Goal: Transaction & Acquisition: Obtain resource

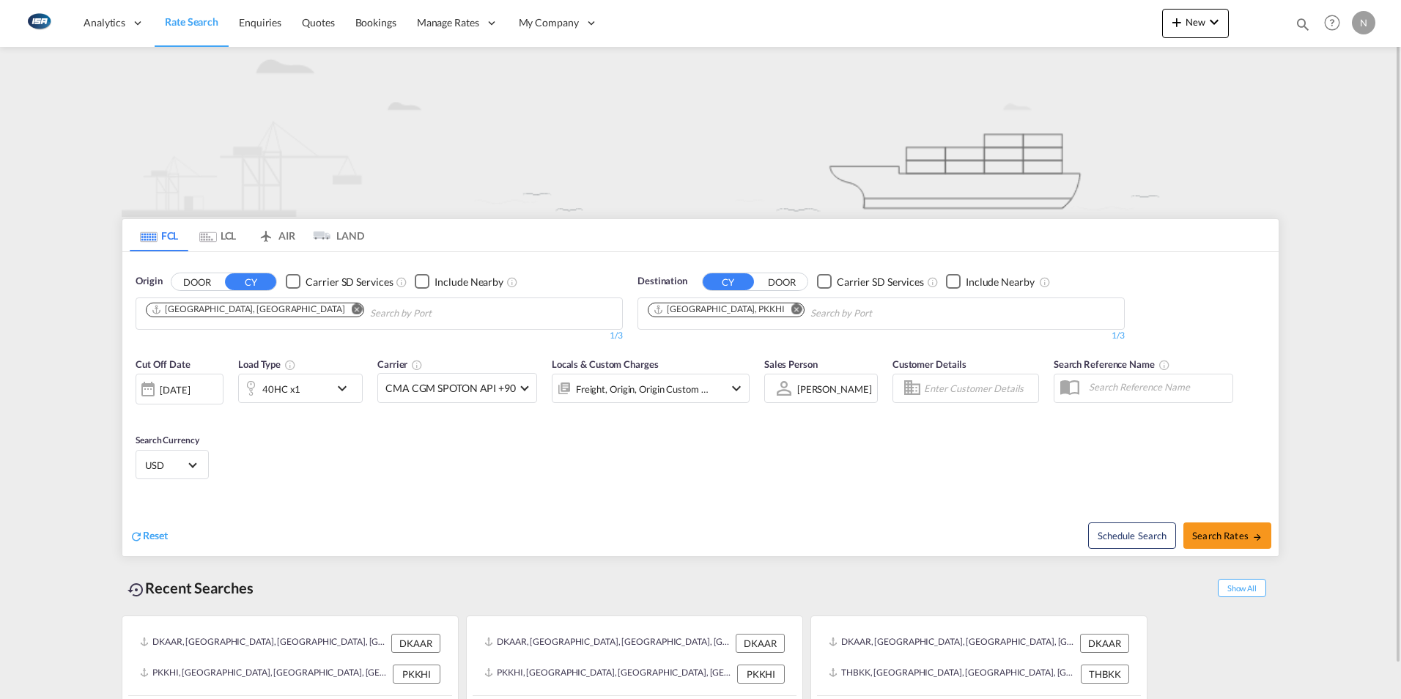
click at [791, 312] on md-icon "Remove" at bounding box center [796, 308] width 11 height 11
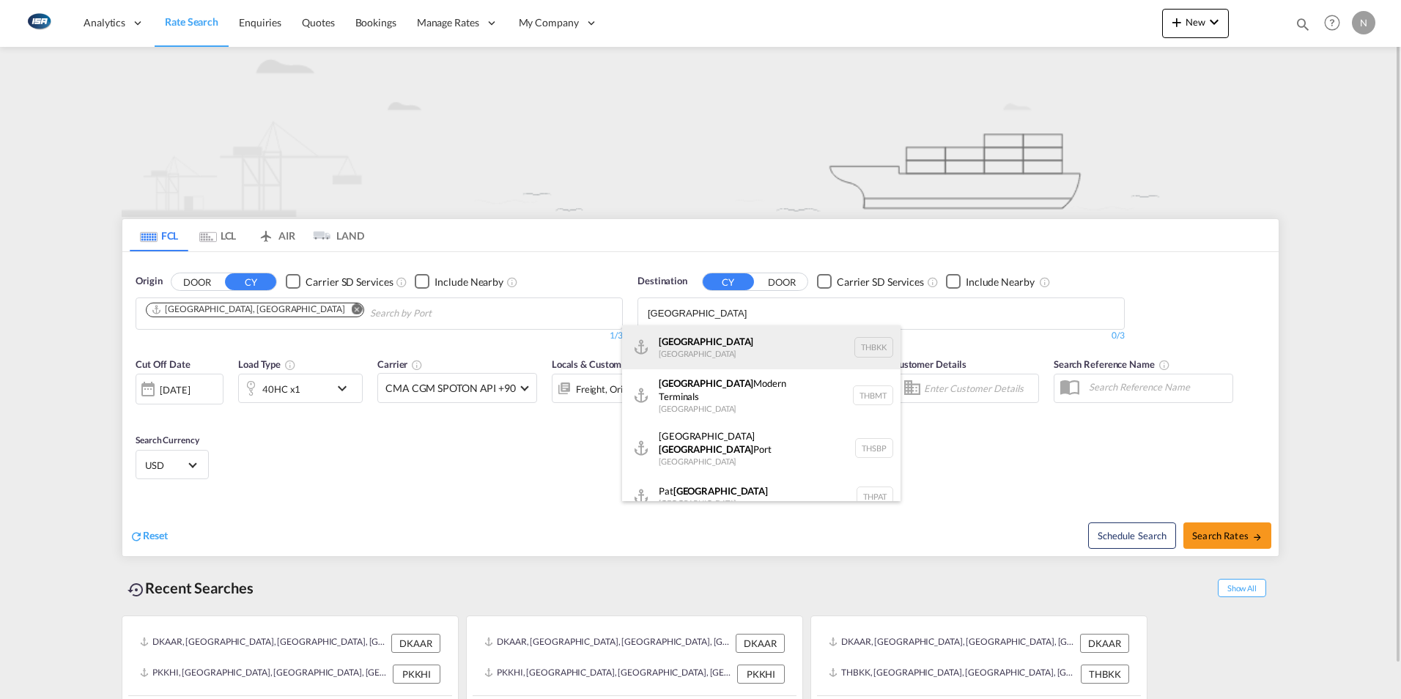
type input "[GEOGRAPHIC_DATA]"
click at [681, 343] on div "[GEOGRAPHIC_DATA] [GEOGRAPHIC_DATA] THBKK" at bounding box center [761, 347] width 278 height 44
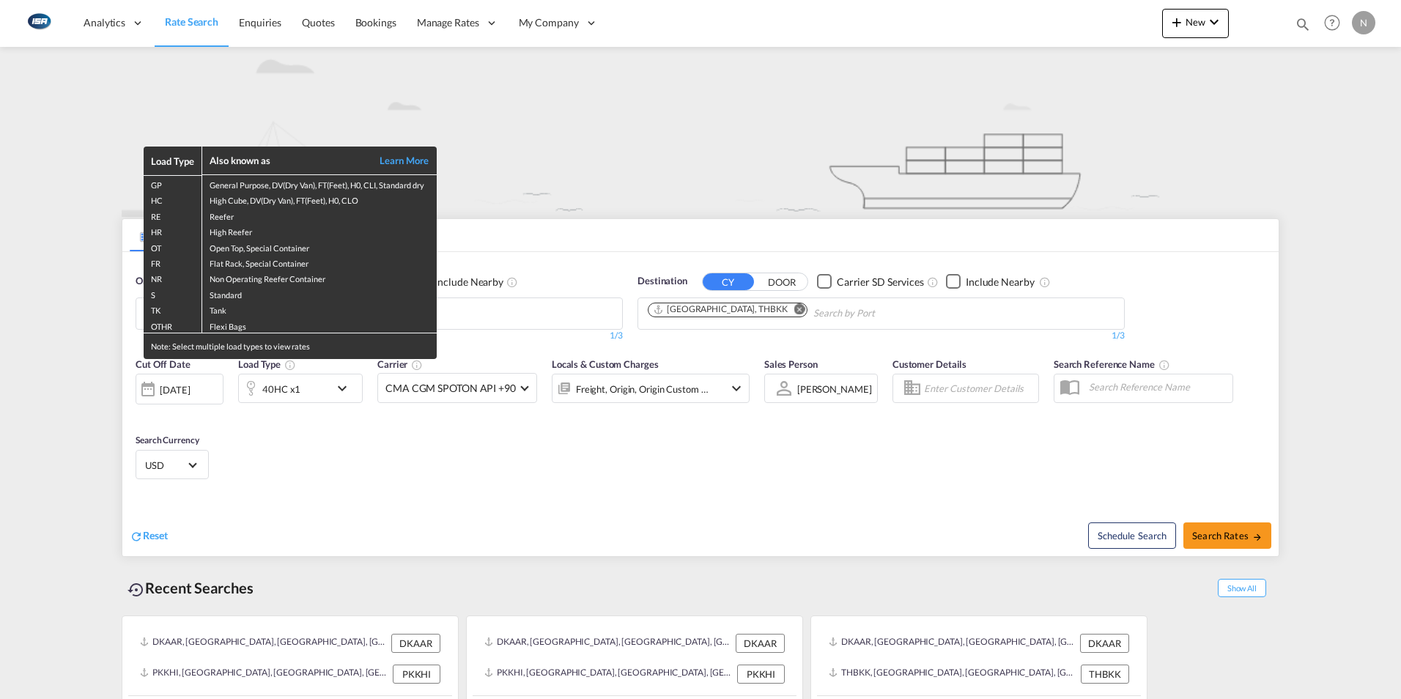
click at [342, 387] on div "Load Type Also known as Learn More GP General Purpose, DV(Dry Van), FT(Feet), H…" at bounding box center [700, 349] width 1401 height 699
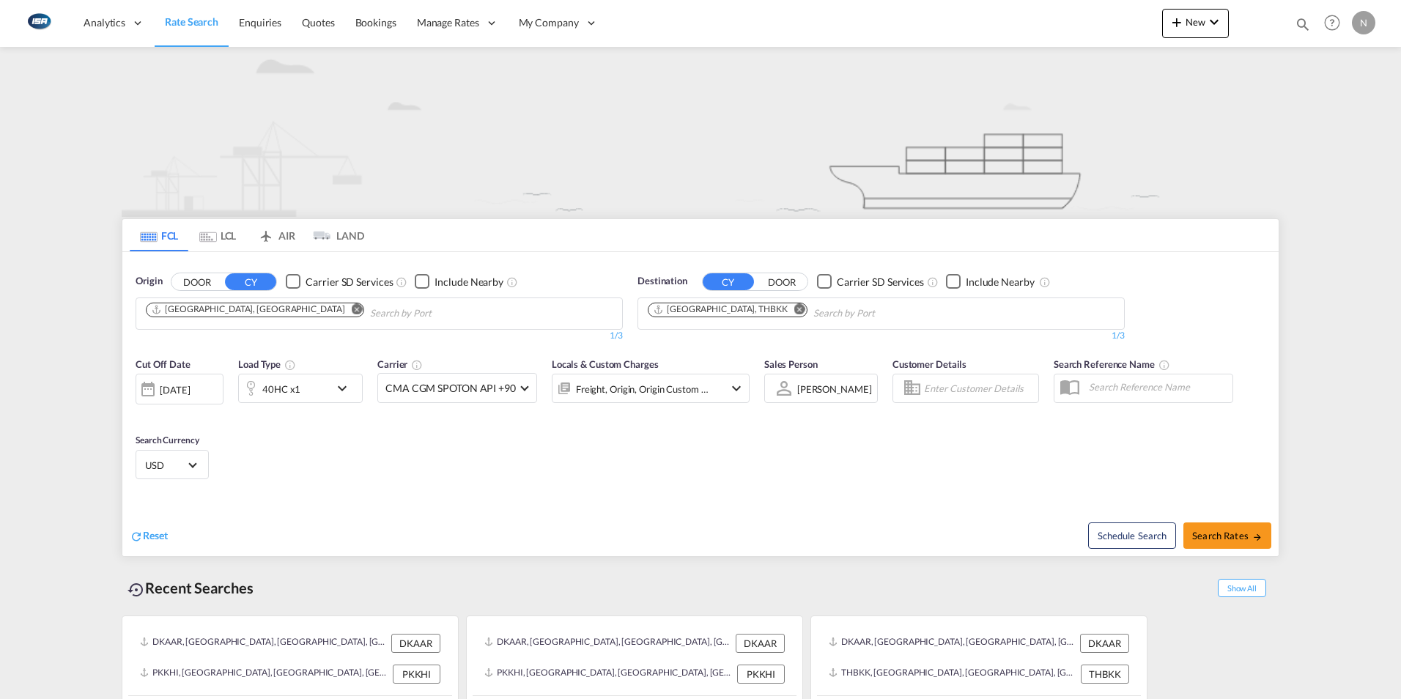
click at [342, 387] on md-icon "icon-chevron-down" at bounding box center [345, 388] width 25 height 18
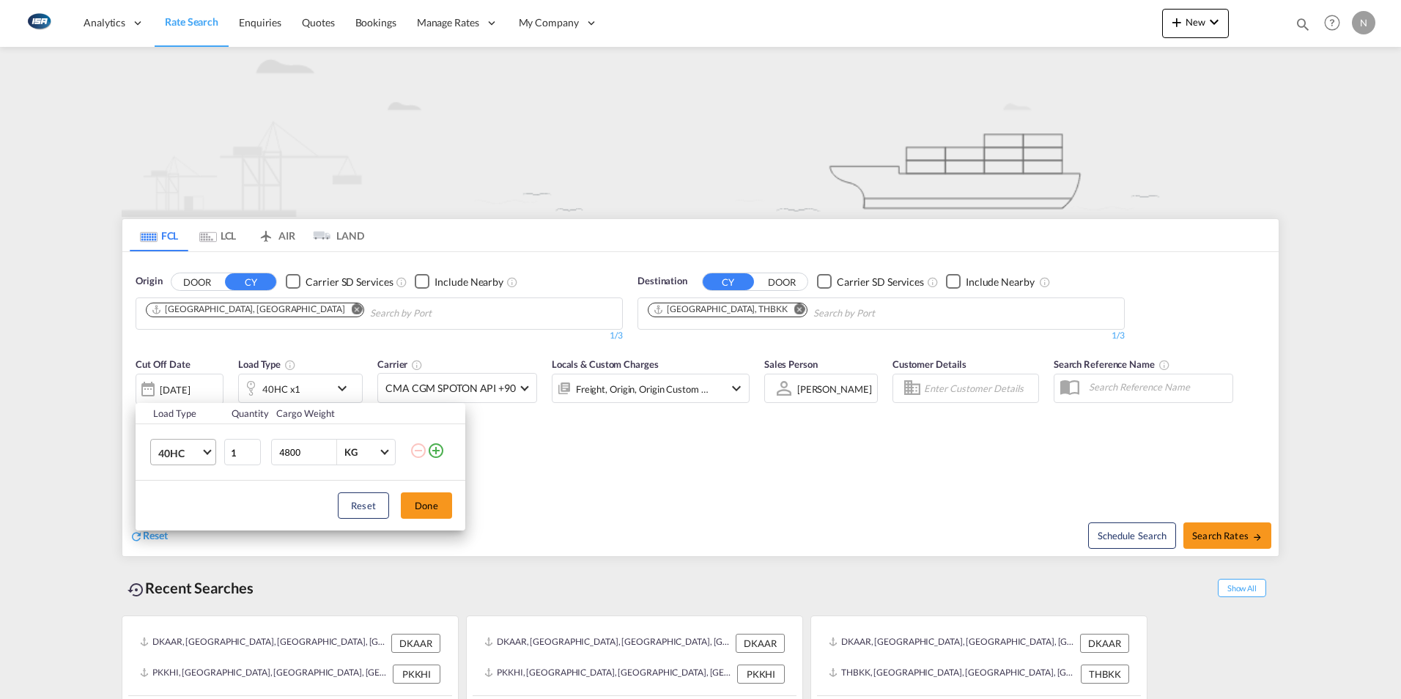
click at [206, 450] on span "Choose: \a40HC" at bounding box center [207, 451] width 8 height 8
click at [171, 376] on div "20GP" at bounding box center [171, 382] width 26 height 15
click at [435, 508] on button "Done" at bounding box center [426, 505] width 51 height 26
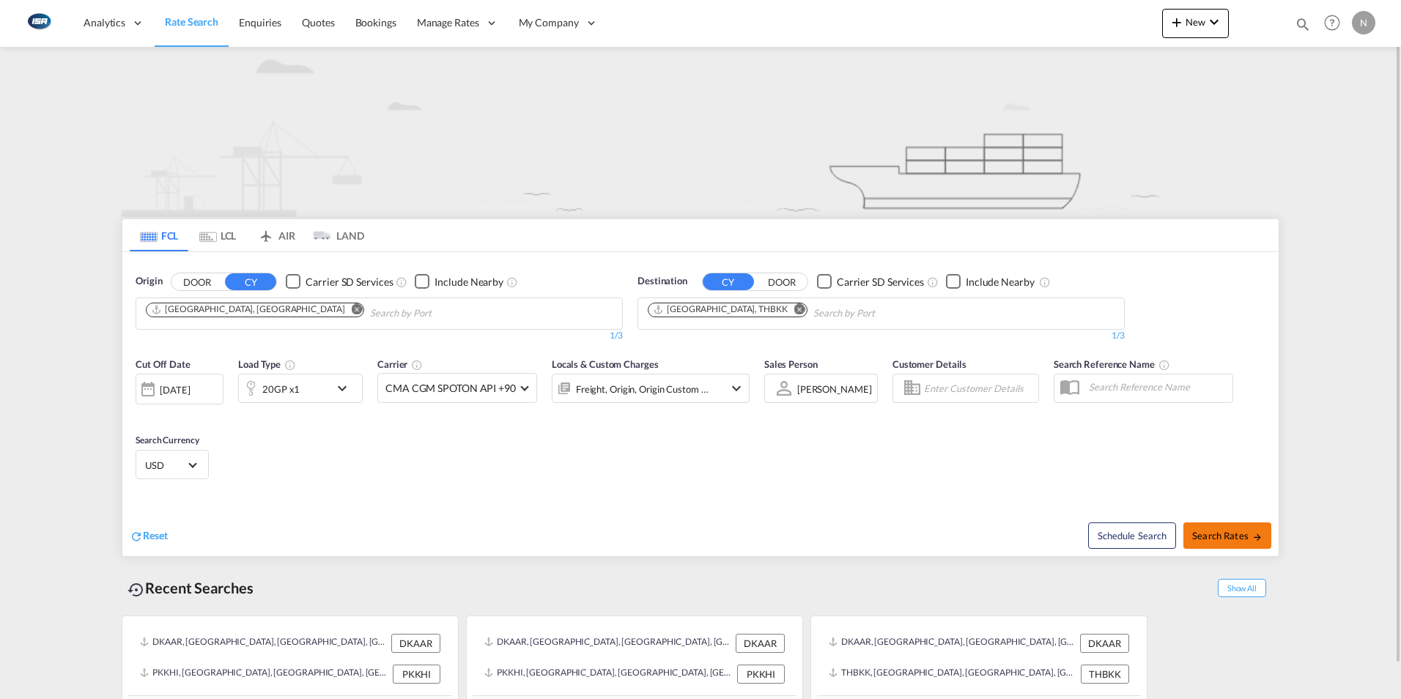
click at [1234, 542] on button "Search Rates" at bounding box center [1227, 535] width 88 height 26
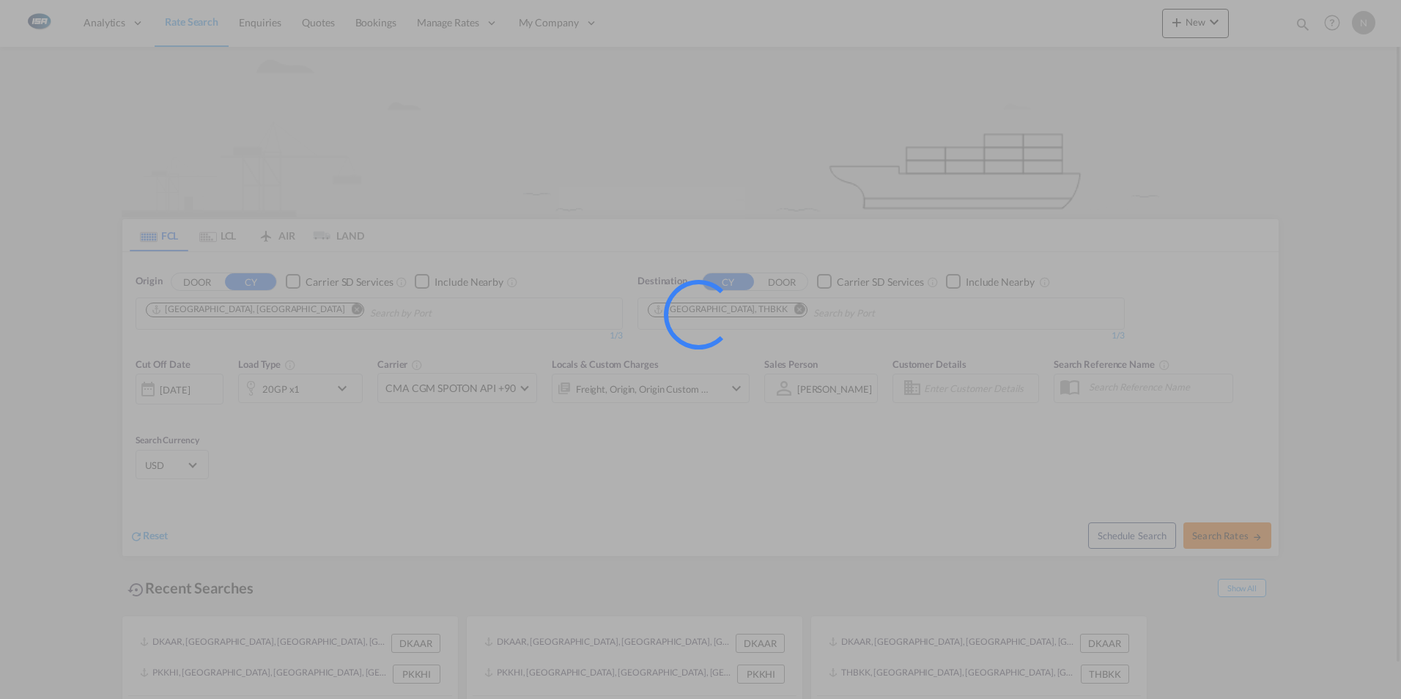
type input "DKAAR to THBKK / [DATE]"
